Goal: Information Seeking & Learning: Learn about a topic

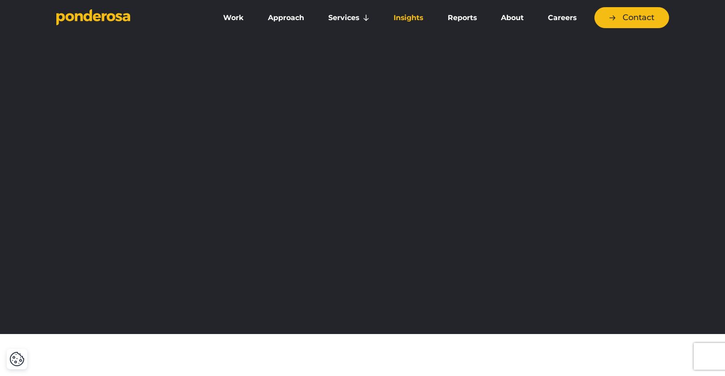
click at [419, 15] on link "Insights" at bounding box center [408, 17] width 50 height 19
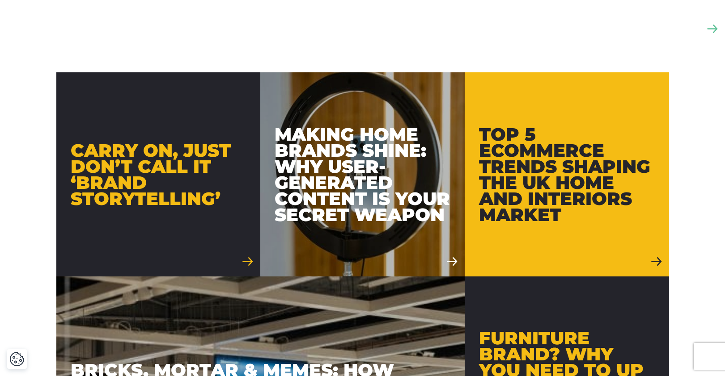
scroll to position [379, 0]
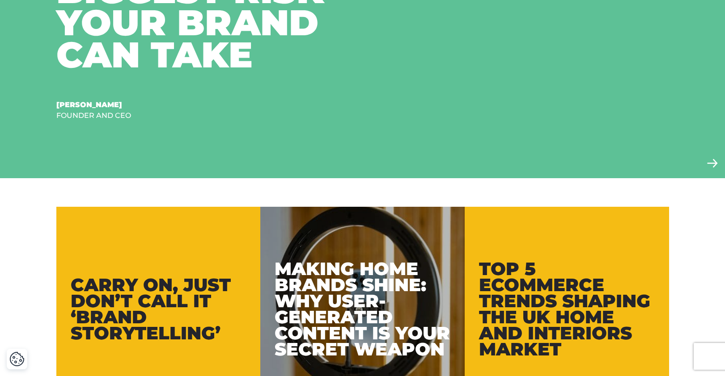
click at [160, 304] on div "Carry On, Just Don’t Call It ‘Brand Storytelling’" at bounding box center [159, 309] width 176 height 64
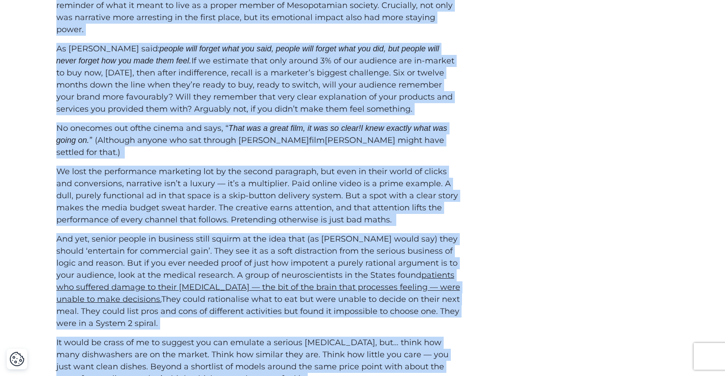
scroll to position [919, 0]
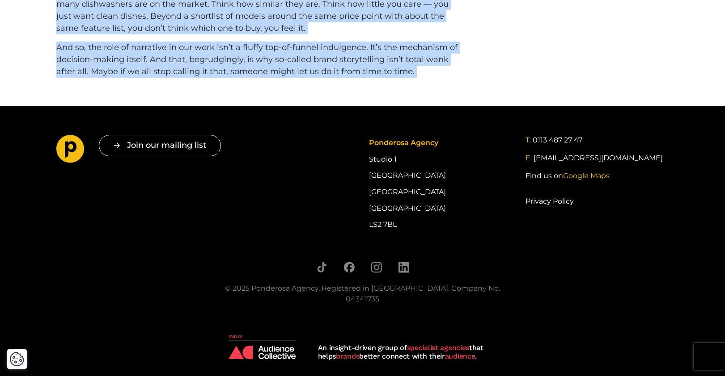
drag, startPoint x: 49, startPoint y: 145, endPoint x: 422, endPoint y: 74, distance: 380.4
copy div "It was difficult to sit on a panel to talk about the benefits of Brand Storytel…"
click at [332, 46] on span "And so, the role of narrative in our work isn’t a fluffy top-of-funnel indulgen…" at bounding box center [256, 59] width 401 height 34
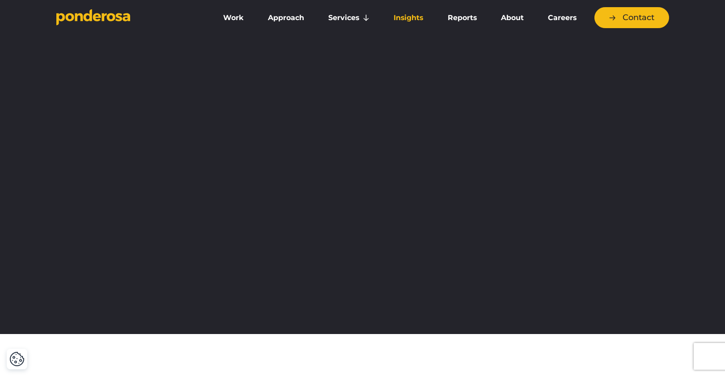
click at [408, 15] on link "Insights" at bounding box center [408, 17] width 50 height 19
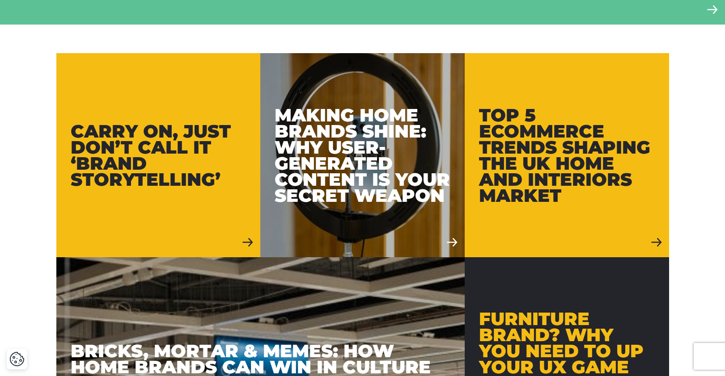
scroll to position [618, 0]
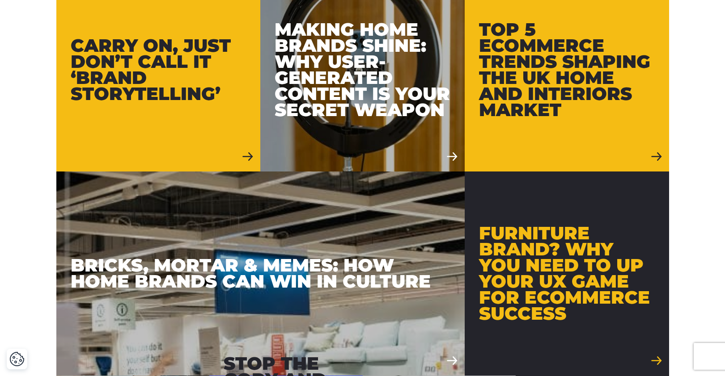
click at [165, 109] on link "Carry On, Just Don’t Call It ‘Brand Storytelling’" at bounding box center [158, 69] width 204 height 204
